Goal: Information Seeking & Learning: Learn about a topic

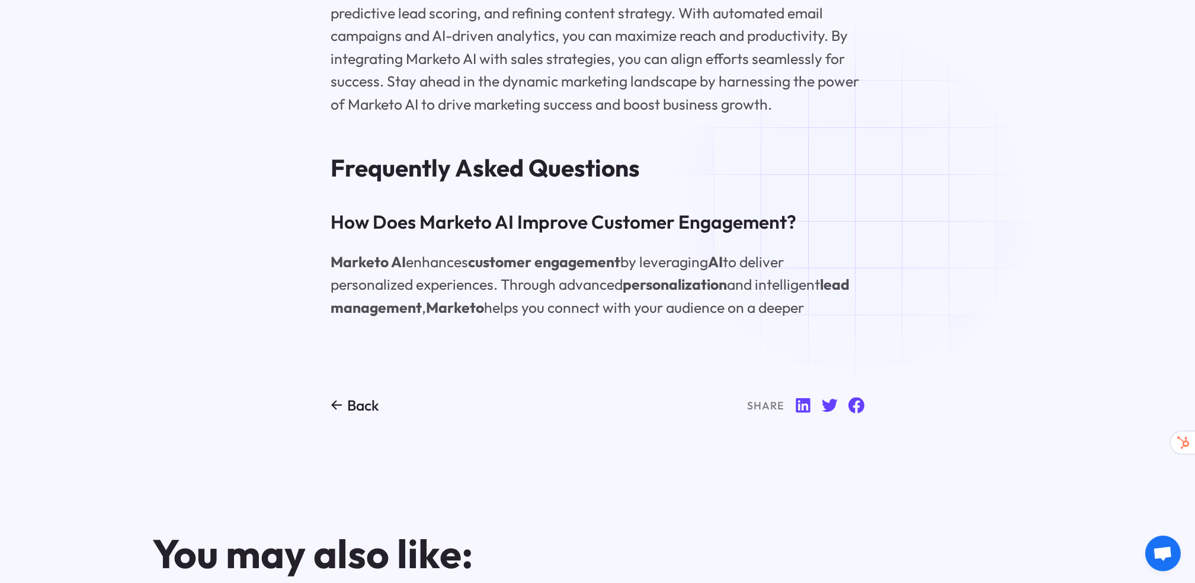
scroll to position [6366, 0]
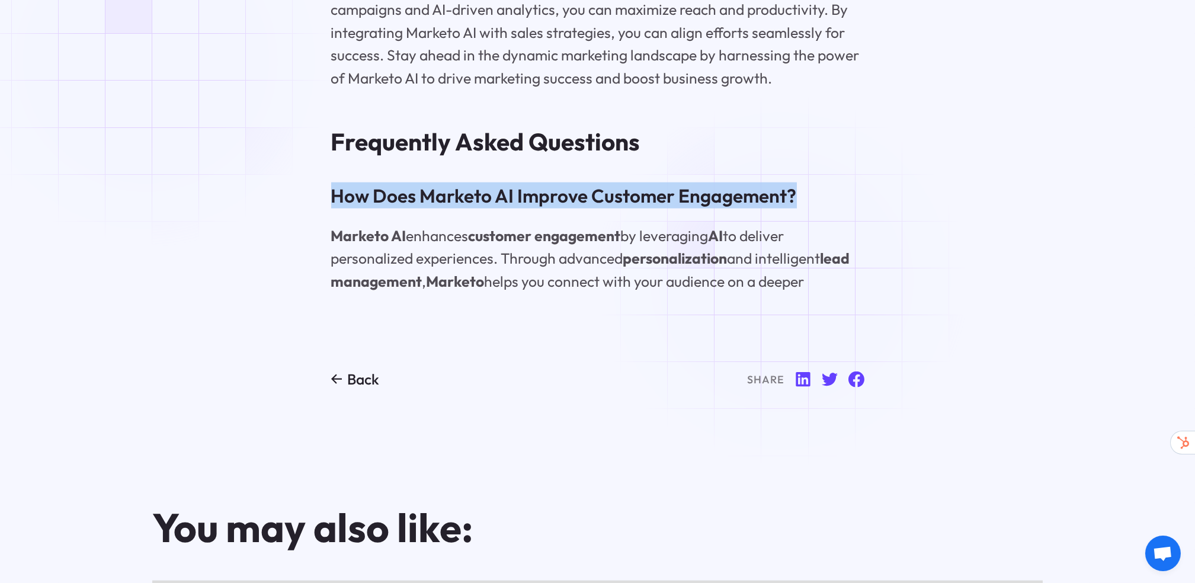
drag, startPoint x: 334, startPoint y: 282, endPoint x: 790, endPoint y: 281, distance: 456.4
click at [790, 209] on h3 "How Does Marketo AI Improve Customer Engagement?" at bounding box center [597, 196] width 533 height 26
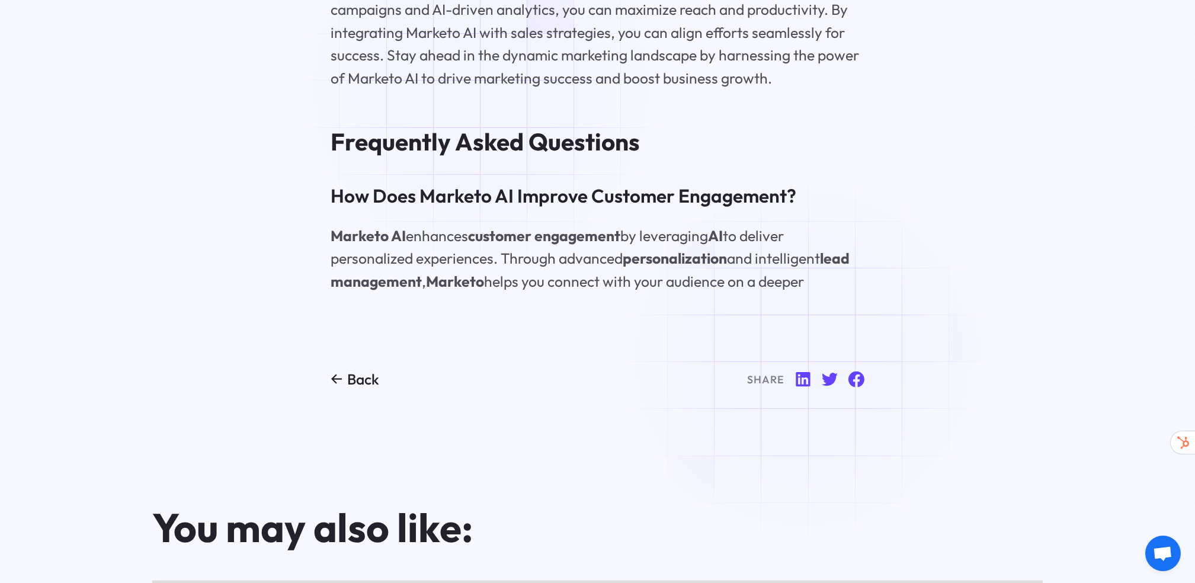
click at [811, 293] on p "Marketo AI enhances customer engagement by leveraging AI to deliver personalize…" at bounding box center [597, 259] width 533 height 69
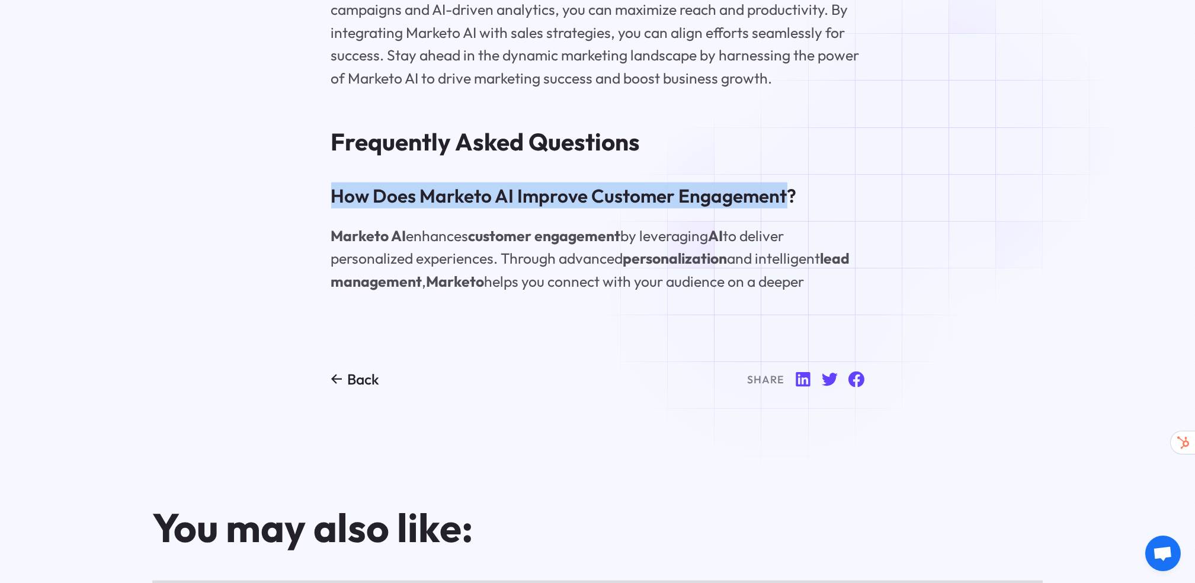
drag, startPoint x: 333, startPoint y: 283, endPoint x: 785, endPoint y: 284, distance: 452.2
click at [785, 209] on h3 "How Does Marketo AI Improve Customer Engagement?" at bounding box center [597, 196] width 533 height 26
copy h3 "How Does Marketo AI Improve Customer Engagement"
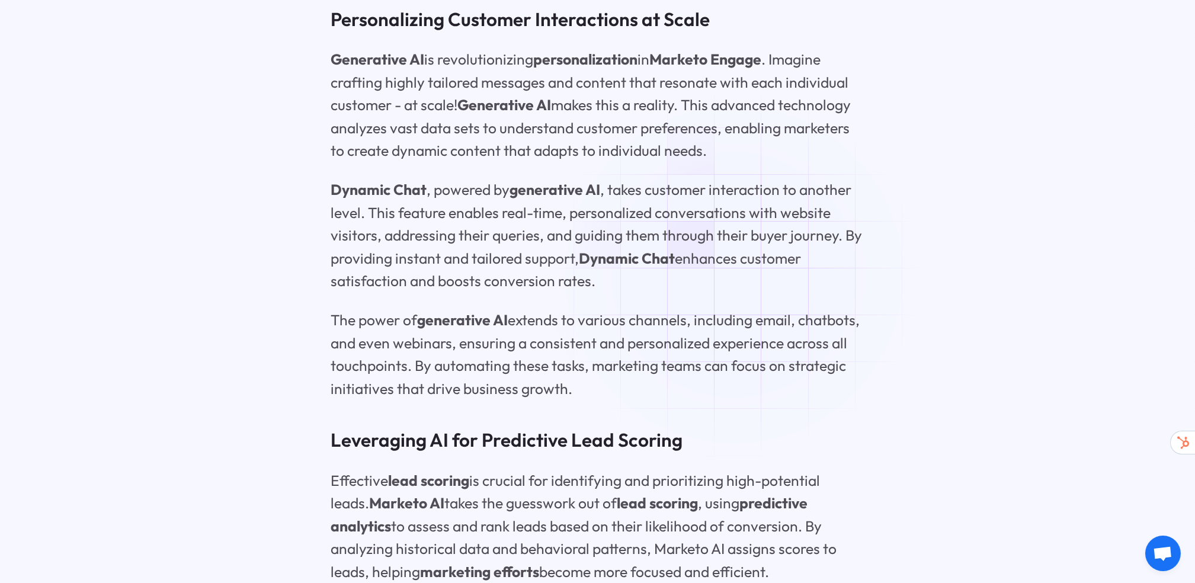
scroll to position [2504, 0]
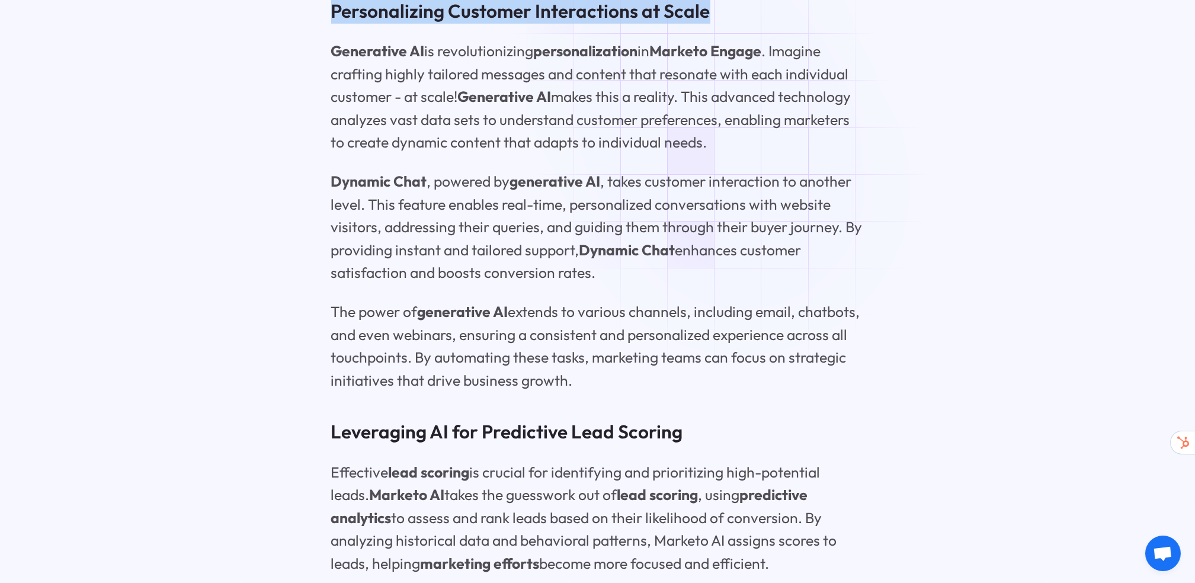
drag, startPoint x: 330, startPoint y: 97, endPoint x: 702, endPoint y: 77, distance: 372.1
copy h3 "Personalizing Customer Interactions at Scale"
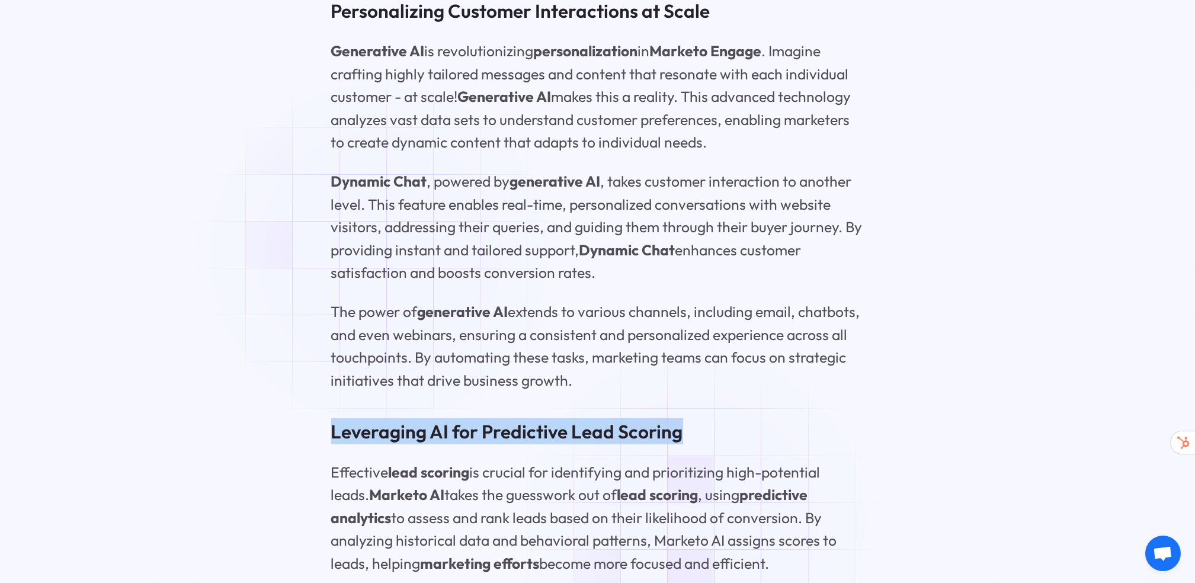
drag, startPoint x: 331, startPoint y: 522, endPoint x: 703, endPoint y: 522, distance: 372.2
click at [703, 445] on h3 "Leveraging AI for Predictive Lead Scoring" at bounding box center [597, 431] width 533 height 26
copy h3 "Leveraging AI for Predictive Lead Scoring"
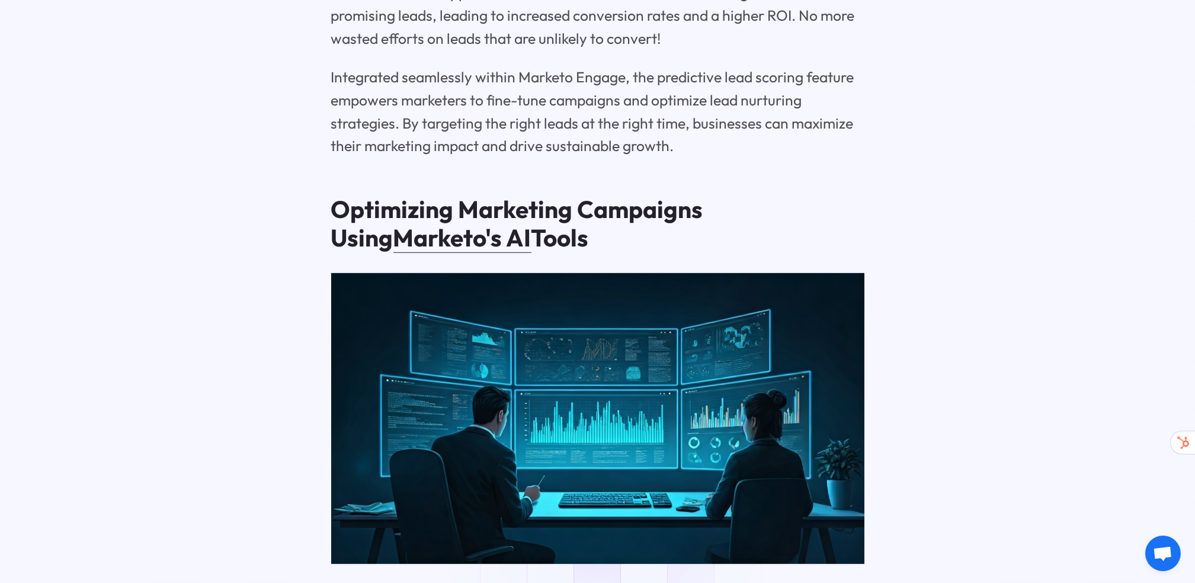
scroll to position [3174, 0]
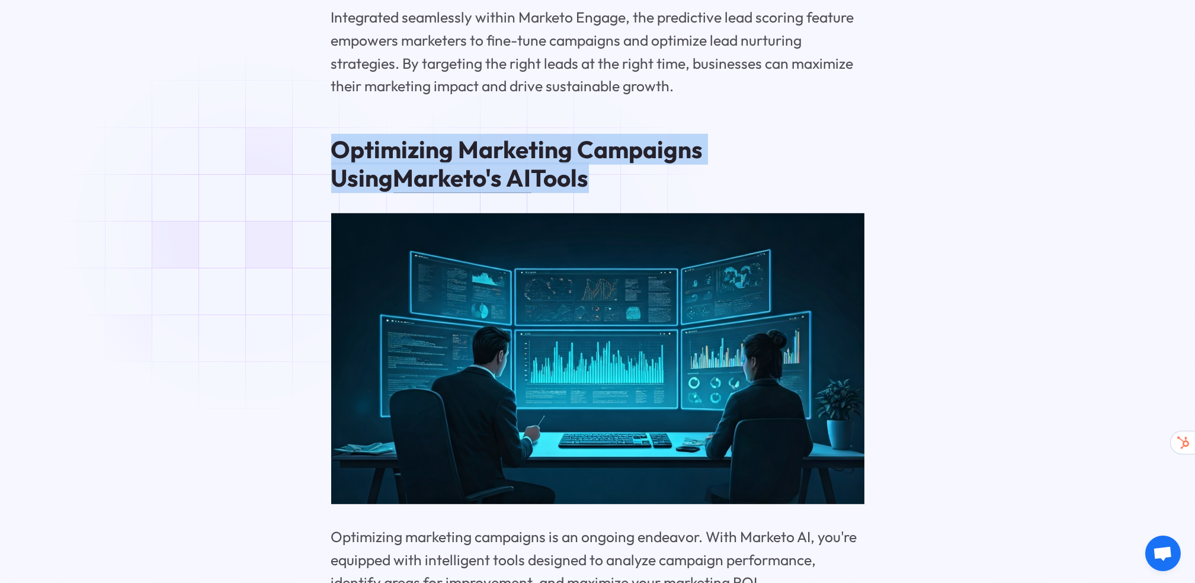
drag, startPoint x: 332, startPoint y: 225, endPoint x: 542, endPoint y: 255, distance: 211.3
click at [542, 192] on h2 "Optimizing Marketing Campaigns Using Marketo's AI Tools" at bounding box center [597, 163] width 533 height 57
copy h2 "Optimizing Marketing Campaigns Using Marketo's AI Tools"
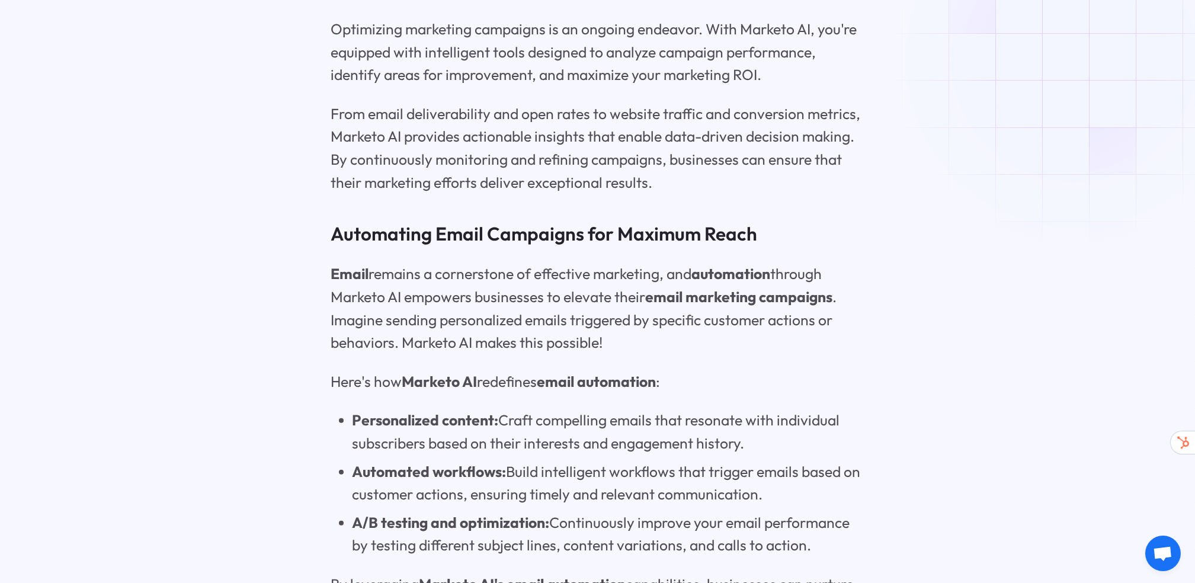
scroll to position [3827, 0]
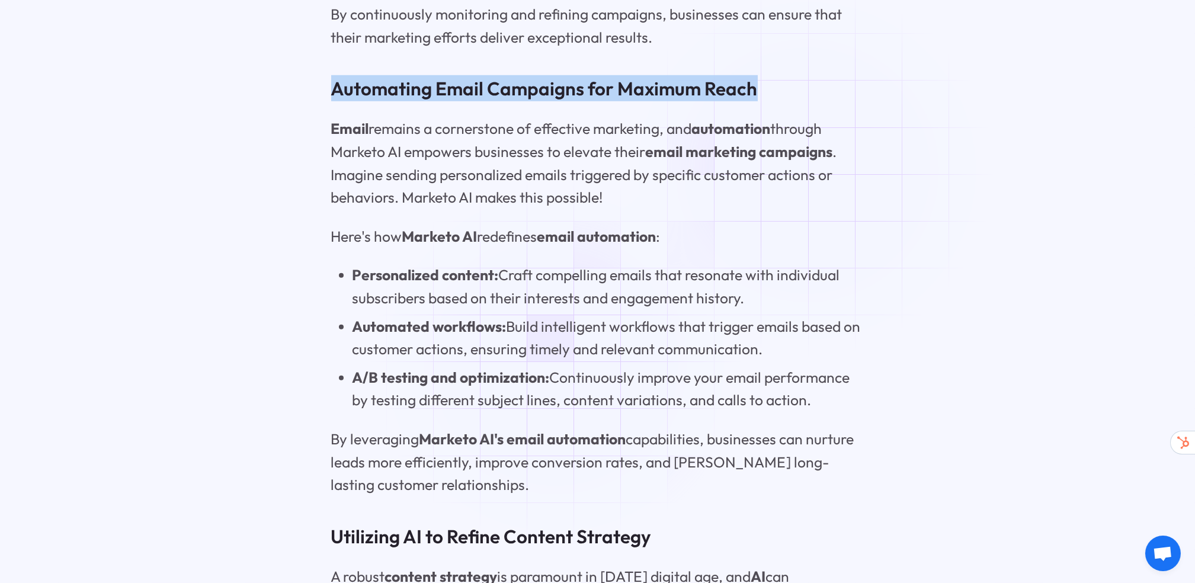
drag, startPoint x: 330, startPoint y: 176, endPoint x: 818, endPoint y: 171, distance: 488.4
click at [818, 101] on h3 "Automating Email Campaigns for Maximum Reach" at bounding box center [597, 88] width 533 height 26
copy h3 "Automating Email Campaigns for Maximum Reach"
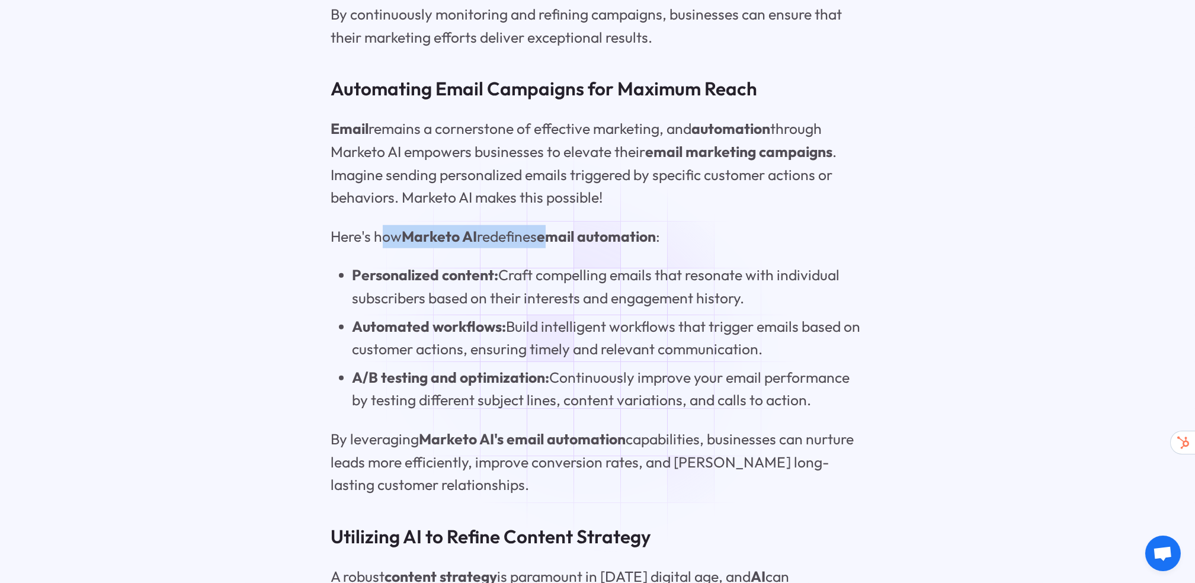
drag, startPoint x: 385, startPoint y: 319, endPoint x: 552, endPoint y: 328, distance: 167.9
click at [552, 248] on p "Here's how Marketo AI redefines email automation :" at bounding box center [597, 236] width 533 height 23
drag, startPoint x: 552, startPoint y: 328, endPoint x: 434, endPoint y: 335, distance: 118.2
drag, startPoint x: 434, startPoint y: 335, endPoint x: 378, endPoint y: 319, distance: 59.1
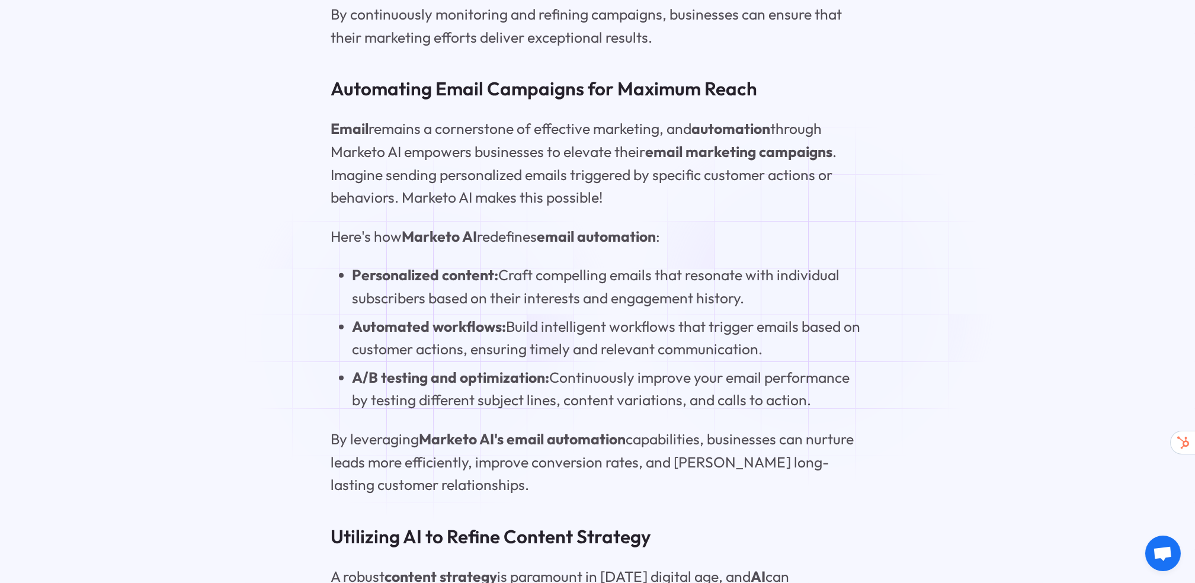
click at [378, 248] on p "Here's how Marketo AI redefines email automation :" at bounding box center [597, 236] width 533 height 23
drag, startPoint x: 377, startPoint y: 320, endPoint x: 667, endPoint y: 306, distance: 290.2
copy p "how Marketo AI redefines email automation :"
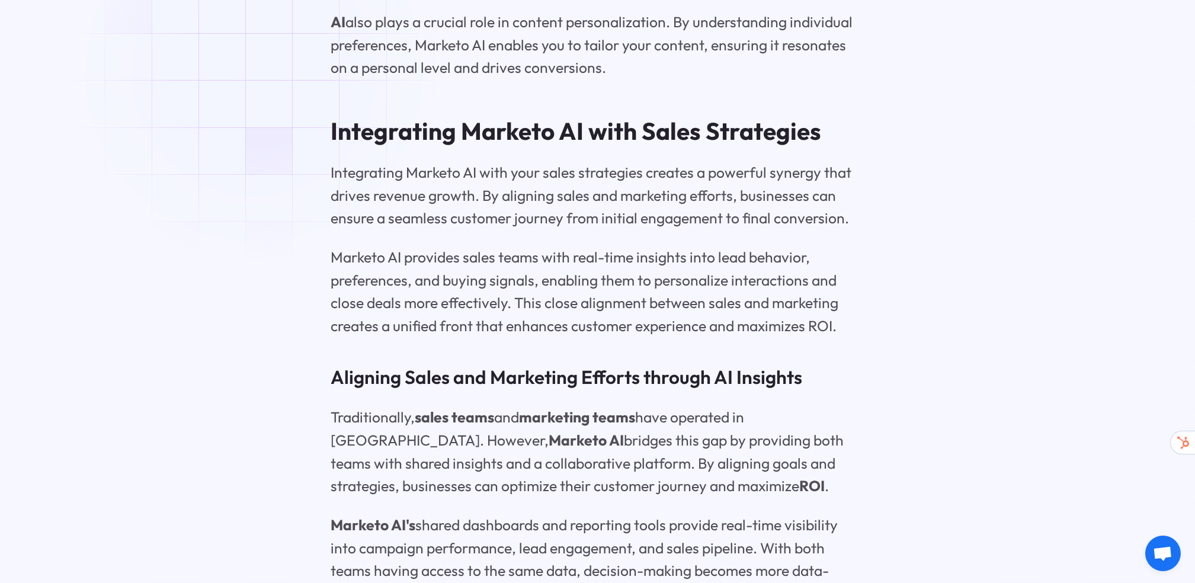
scroll to position [4582, 0]
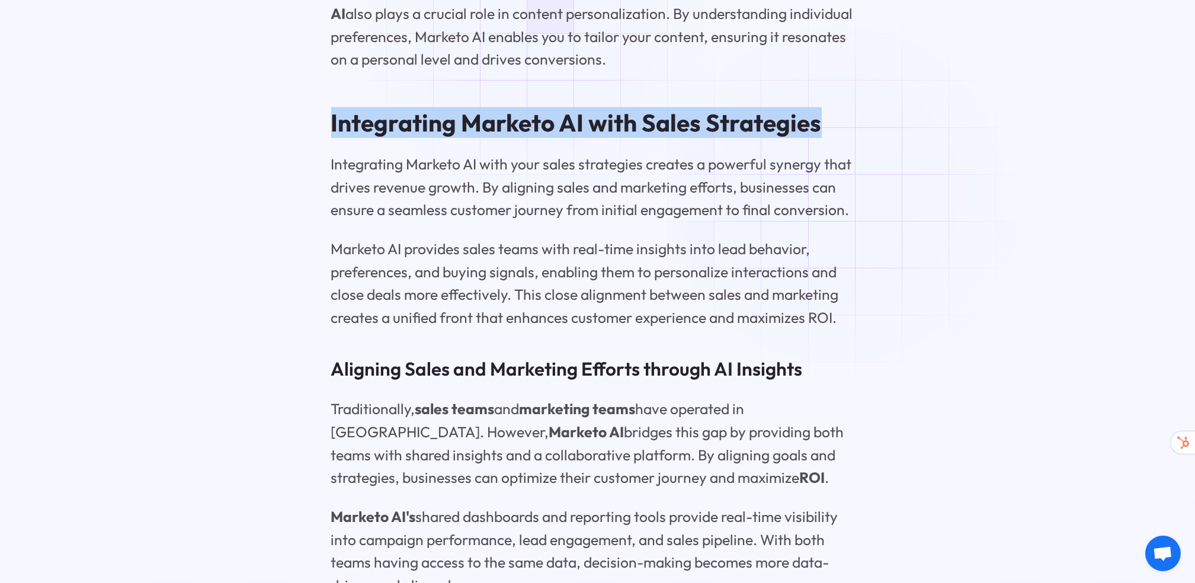
drag, startPoint x: 321, startPoint y: 203, endPoint x: 845, endPoint y: 194, distance: 524.0
copy h2 "Integrating Marketo AI with Sales Strategies"
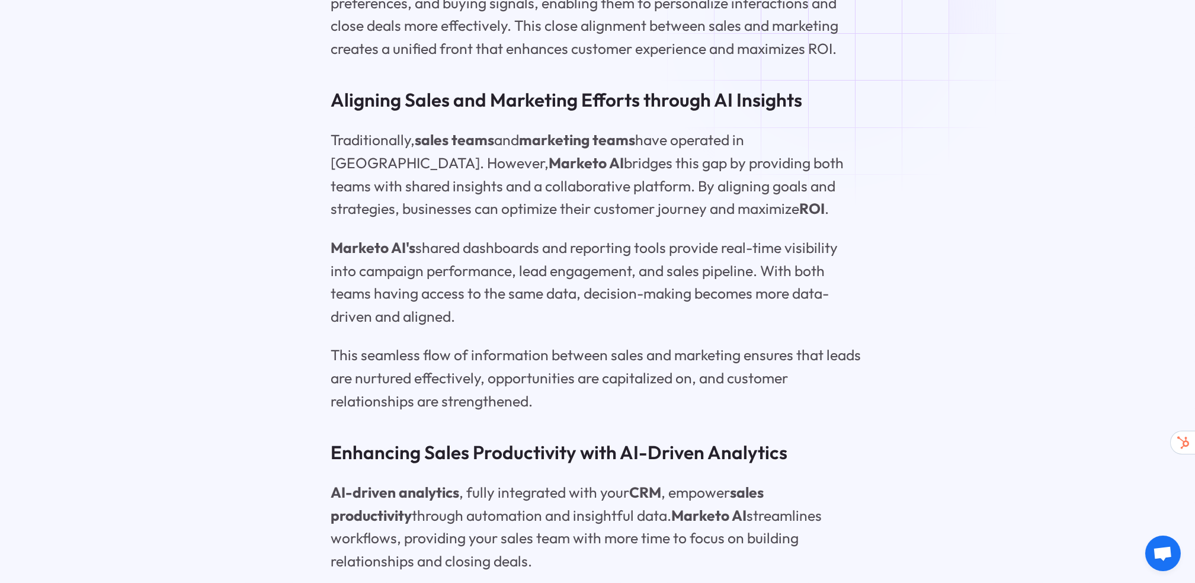
scroll to position [4877, 0]
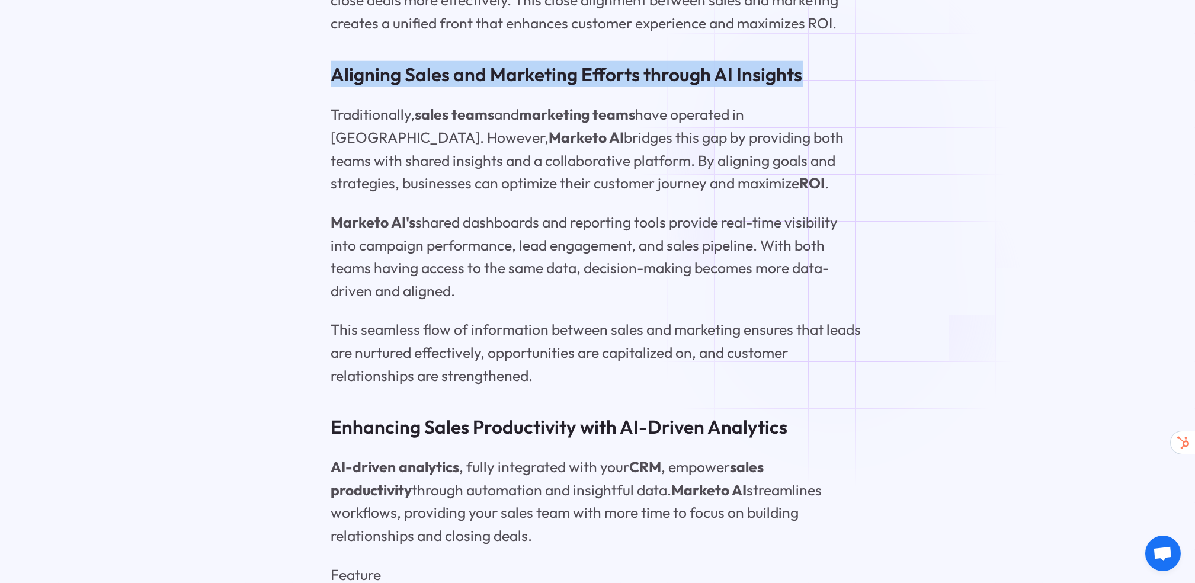
drag, startPoint x: 334, startPoint y: 164, endPoint x: 832, endPoint y: 135, distance: 498.7
copy h3 "Aligning Sales and Marketing Efforts through AI Insights"
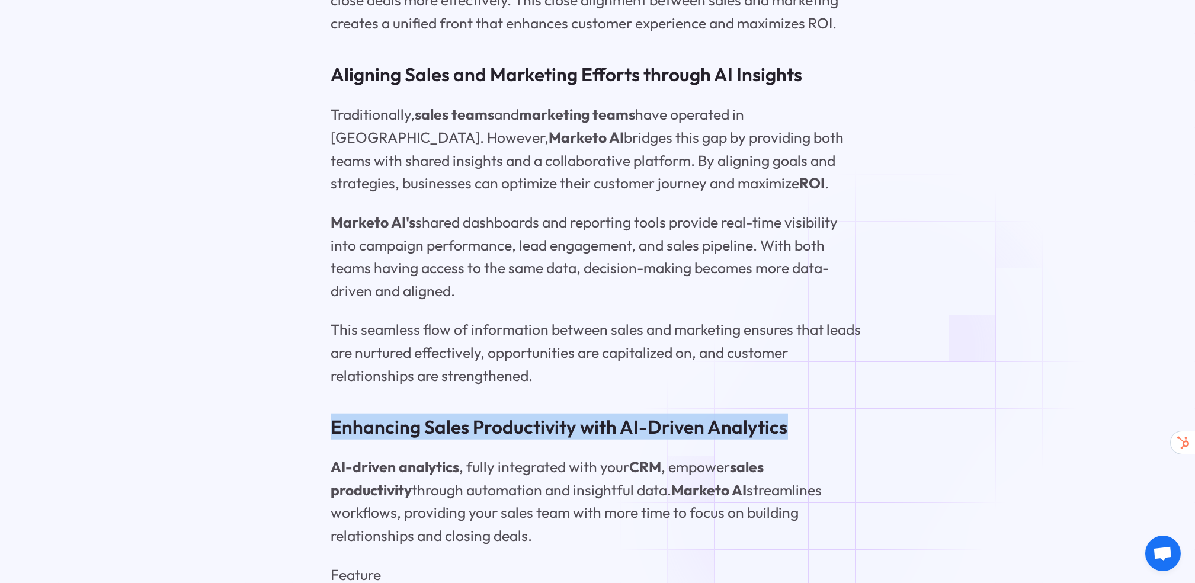
drag, startPoint x: 332, startPoint y: 513, endPoint x: 810, endPoint y: 508, distance: 477.1
click at [810, 440] on h3 "Enhancing Sales Productivity with AI-Driven Analytics" at bounding box center [597, 427] width 533 height 26
copy h3 "Enhancing Sales Productivity with AI-Driven Analytics"
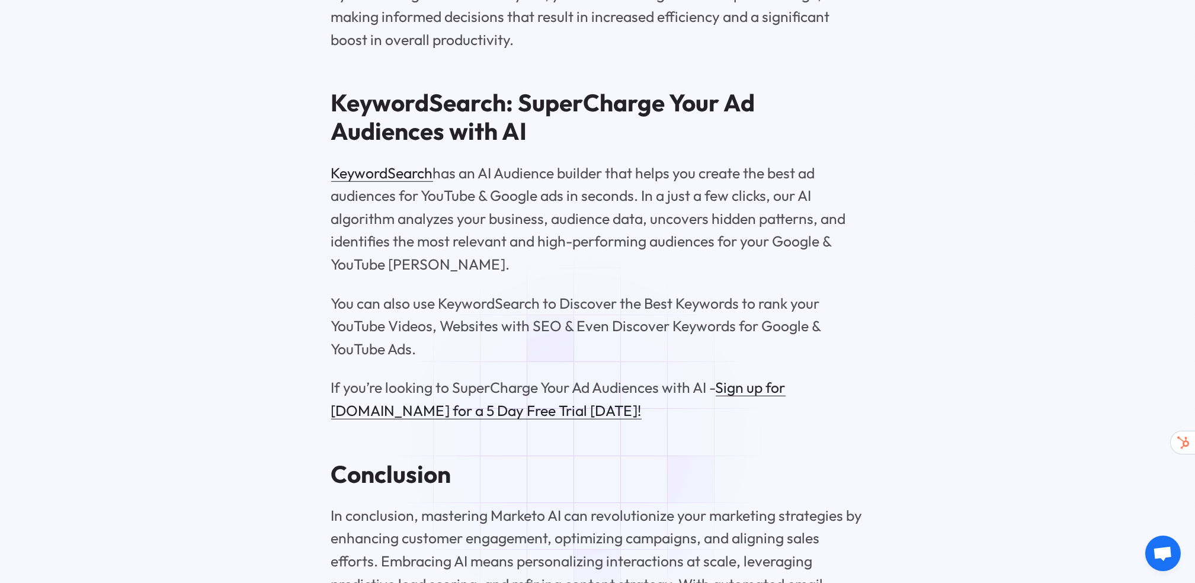
scroll to position [5828, 0]
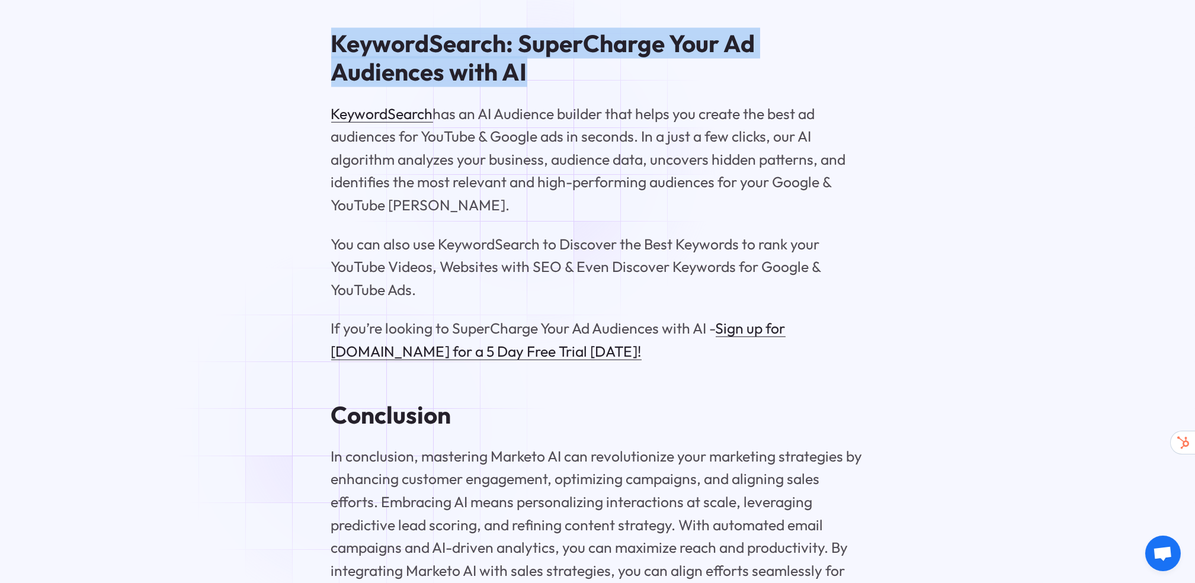
drag, startPoint x: 335, startPoint y: 126, endPoint x: 537, endPoint y: 160, distance: 204.3
click at [537, 86] on h2 "KeywordSearch: SuperCharge Your Ad Audiences with AI" at bounding box center [597, 57] width 533 height 57
copy strong "KeywordSearch: SuperCharge Your Ad Audiences with AI"
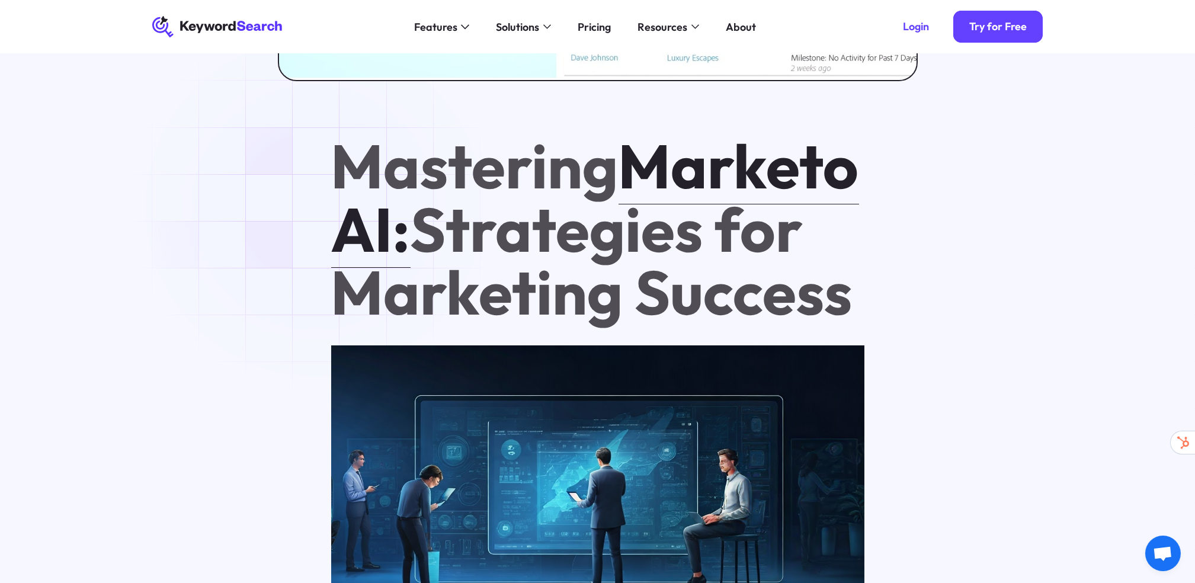
scroll to position [635, 0]
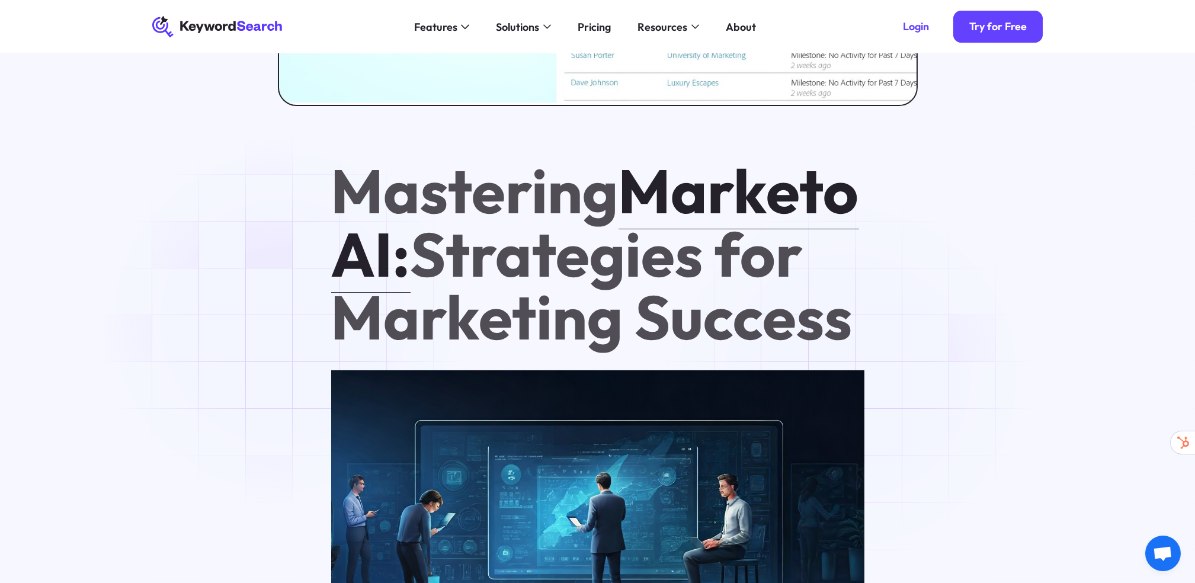
drag, startPoint x: 348, startPoint y: 191, endPoint x: 856, endPoint y: 377, distance: 541.3
click at [856, 349] on h1 "Mastering Marketo AI: Strategies for Marketing Success" at bounding box center [597, 254] width 533 height 190
